Goal: Information Seeking & Learning: Learn about a topic

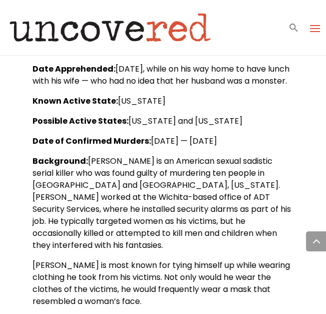
scroll to position [477, 0]
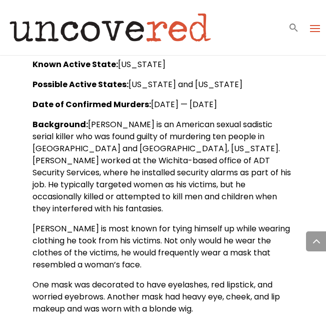
drag, startPoint x: 150, startPoint y: 117, endPoint x: 287, endPoint y: 113, distance: 137.1
click at [287, 113] on p "Date of Confirmed Murders: January 15, 1974 — January 19, 1991" at bounding box center [163, 109] width 261 height 20
drag, startPoint x: 287, startPoint y: 113, endPoint x: 260, endPoint y: 110, distance: 27.2
drag, startPoint x: 260, startPoint y: 110, endPoint x: 179, endPoint y: 112, distance: 81.0
click at [179, 110] on span "[DATE] — [DATE]" at bounding box center [184, 105] width 66 height 12
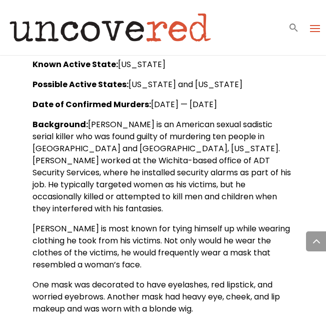
drag, startPoint x: 149, startPoint y: 116, endPoint x: 294, endPoint y: 114, distance: 144.6
drag, startPoint x: 294, startPoint y: 114, endPoint x: 225, endPoint y: 116, distance: 68.6
copy span "[DATE] — [DATE]"
click at [194, 167] on span "[PERSON_NAME] is an American sexual sadistic serial killer who was found guilty…" at bounding box center [162, 167] width 259 height 96
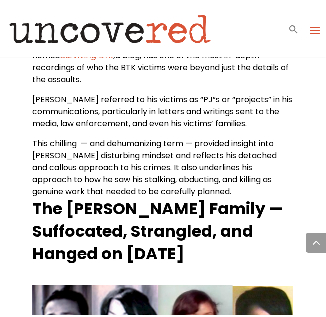
scroll to position [1146, 0]
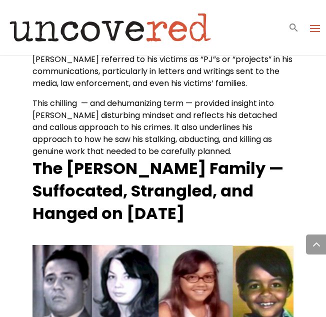
click at [208, 157] on strong "The [PERSON_NAME] Family — Suffocated, Strangled, and Hanged on [DATE]" at bounding box center [158, 191] width 251 height 68
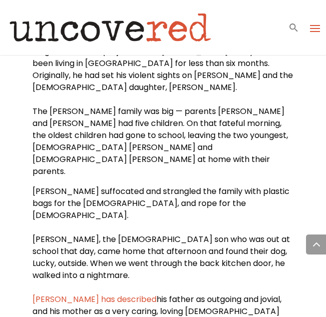
scroll to position [1467, 0]
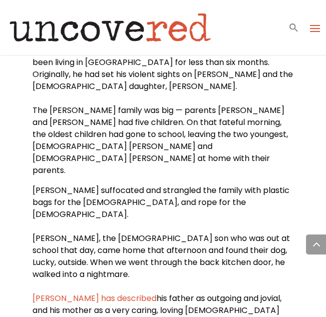
click at [126, 185] on p "Rader suffocated and strangled the family with plastic bags for the males, and …" at bounding box center [163, 257] width 261 height 144
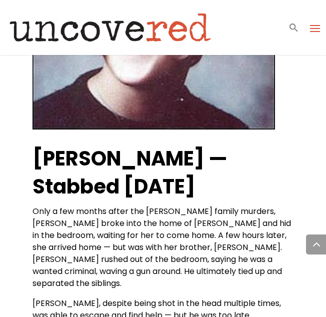
scroll to position [1927, 0]
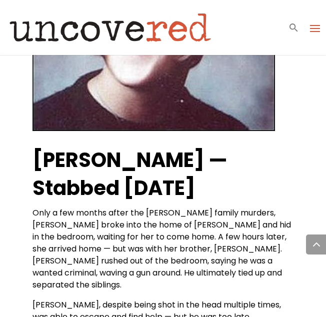
click at [184, 207] on span "Only a few months after the [PERSON_NAME] family murders, [PERSON_NAME] broke i…" at bounding box center [162, 249] width 259 height 84
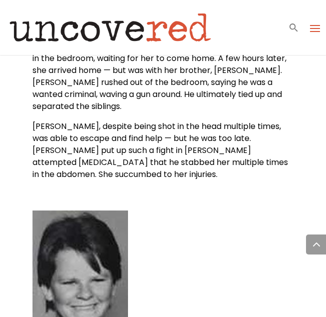
scroll to position [2107, 0]
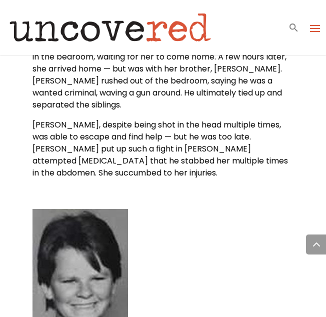
click at [212, 209] on div at bounding box center [163, 276] width 261 height 135
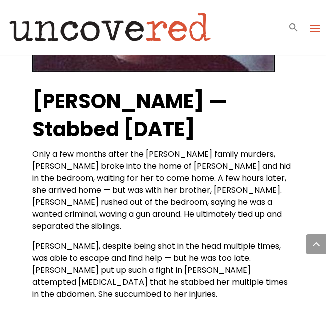
scroll to position [1987, 0]
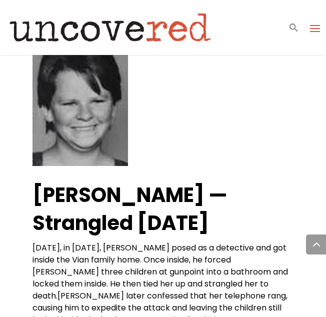
scroll to position [2267, 0]
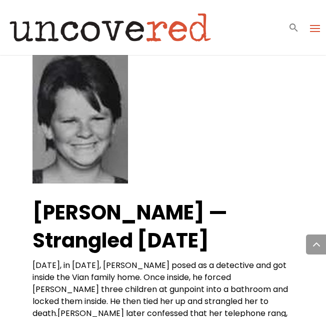
click at [143, 260] on p "Three years later, in 1977, Rader posed as a detective and got inside the Vian …" at bounding box center [163, 320] width 261 height 120
click at [155, 260] on span "[DATE], in [DATE], [PERSON_NAME] posed as a detective and got inside the Vian f…" at bounding box center [161, 290] width 256 height 60
click at [208, 260] on span "[DATE], in [DATE], [PERSON_NAME] posed as a detective and got inside the Vian f…" at bounding box center [161, 290] width 256 height 60
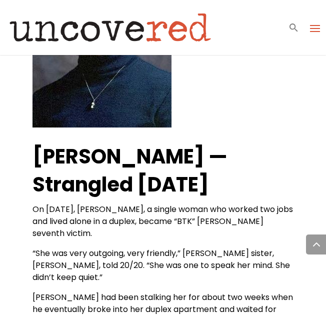
scroll to position [2747, 0]
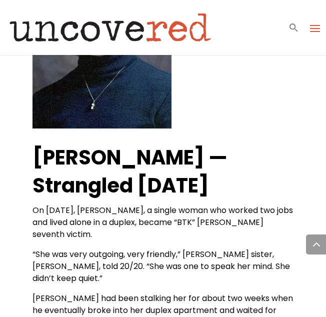
click at [135, 249] on span "“She was very outgoing, very friendly,” [PERSON_NAME] sister, [PERSON_NAME], to…" at bounding box center [162, 267] width 258 height 36
click at [141, 205] on p "On [DATE], [PERSON_NAME], a single woman who worked two jobs and lived alone in…" at bounding box center [163, 227] width 261 height 44
click at [133, 205] on span "On [DATE], [PERSON_NAME], a single woman who worked two jobs and lived alone in…" at bounding box center [163, 223] width 261 height 36
click at [168, 249] on span "“She was very outgoing, very friendly,” [PERSON_NAME] sister, [PERSON_NAME], to…" at bounding box center [162, 267] width 258 height 36
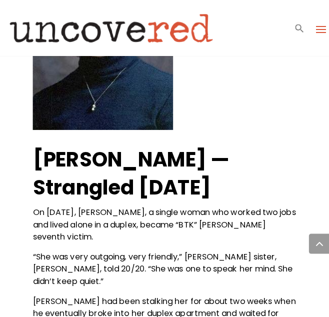
scroll to position [2749, 0]
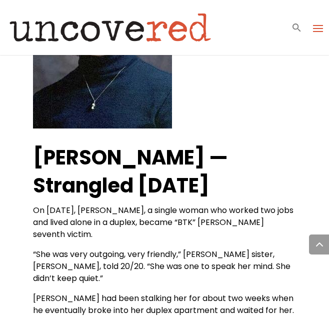
click at [135, 249] on p "“She was very outgoing, very friendly,” [PERSON_NAME] sister, [PERSON_NAME], to…" at bounding box center [164, 271] width 263 height 44
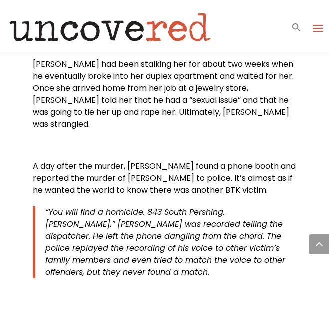
scroll to position [2989, 0]
